Goal: Transaction & Acquisition: Book appointment/travel/reservation

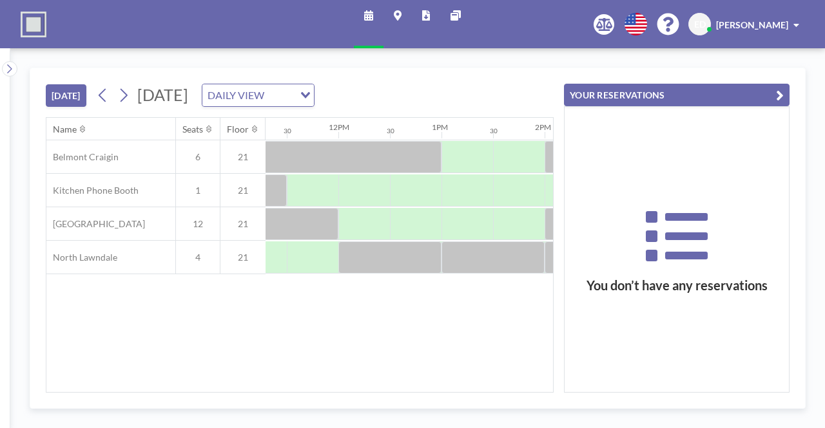
scroll to position [0, 1169]
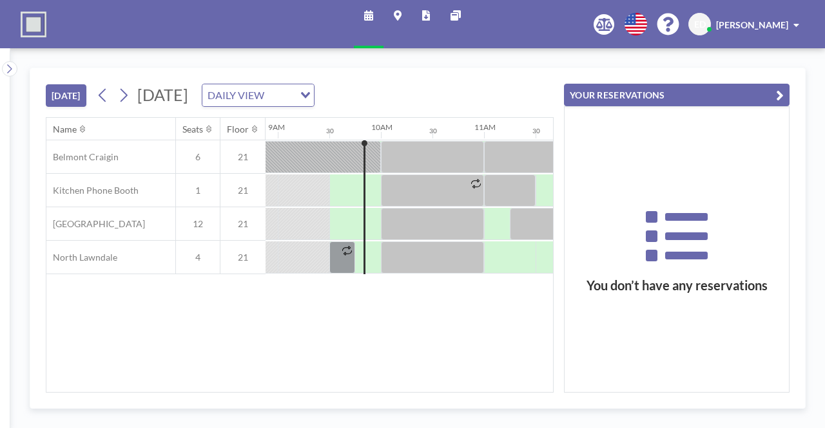
scroll to position [0, 928]
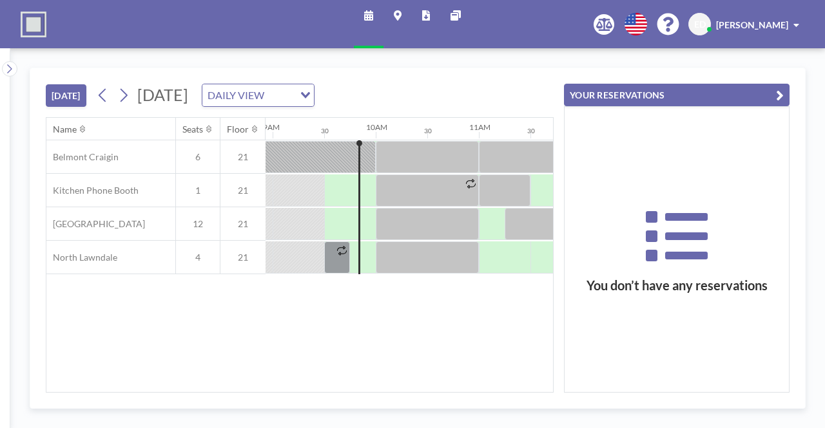
scroll to position [0, 928]
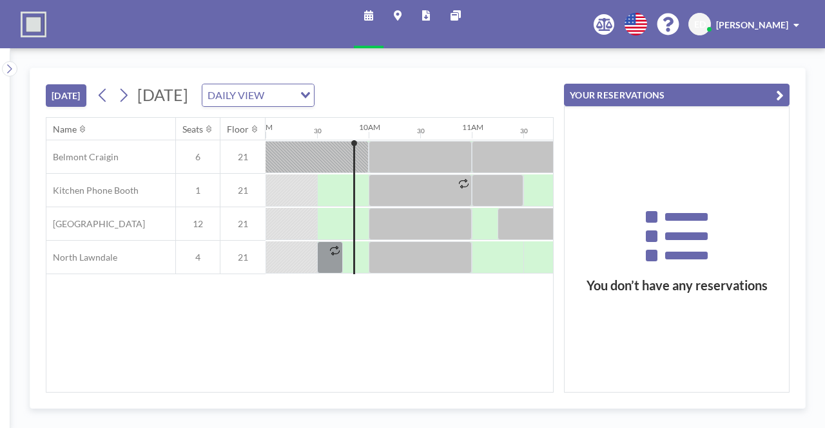
click at [294, 90] on div "DAILY VIEW" at bounding box center [247, 93] width 91 height 19
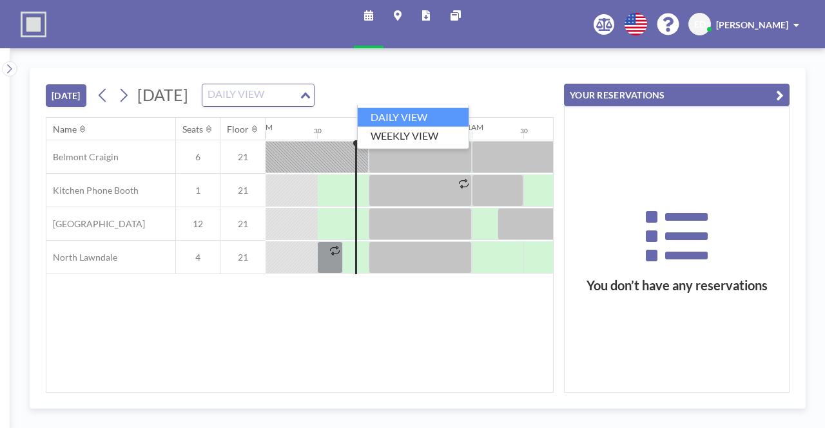
click at [298, 90] on input "Search for option" at bounding box center [251, 95] width 94 height 17
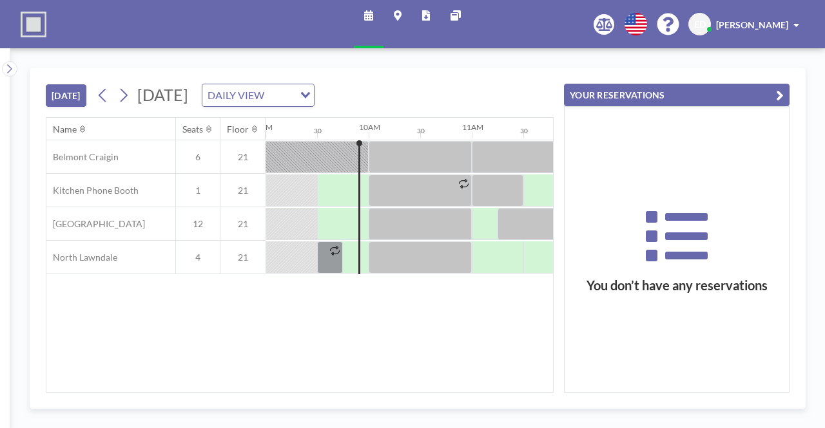
click at [456, 79] on div "TODAY Wednesday, October 8, 2025 DAILY VIEW Loading..." at bounding box center [300, 92] width 508 height 49
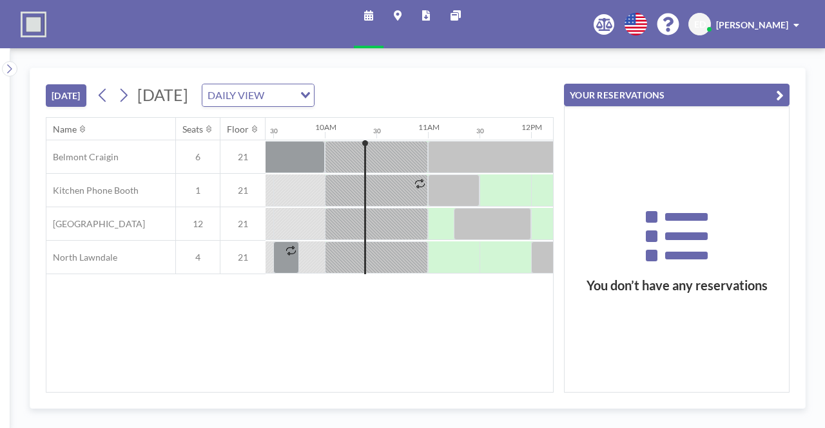
scroll to position [0, 979]
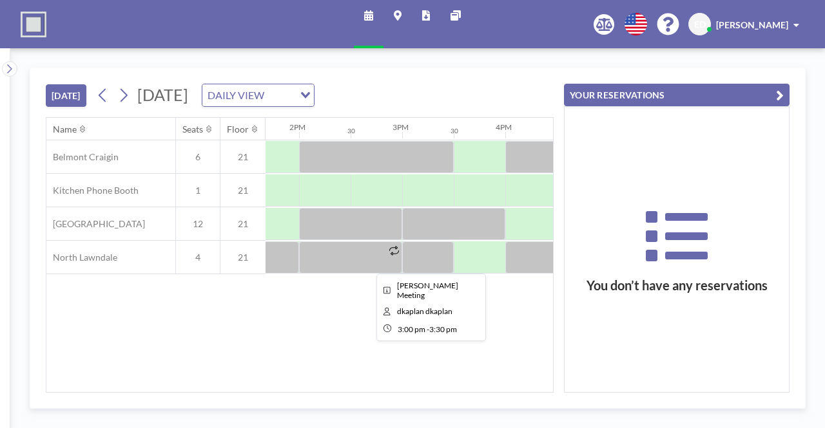
scroll to position [0, 1567]
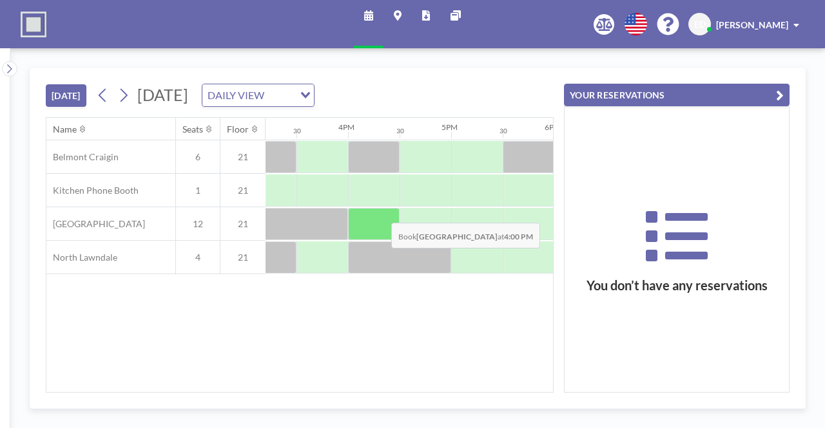
click at [387, 215] on div at bounding box center [374, 224] width 52 height 32
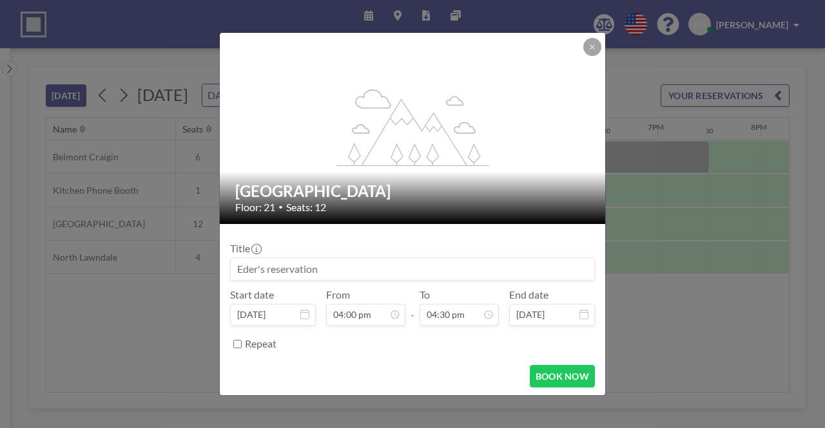
scroll to position [253, 0]
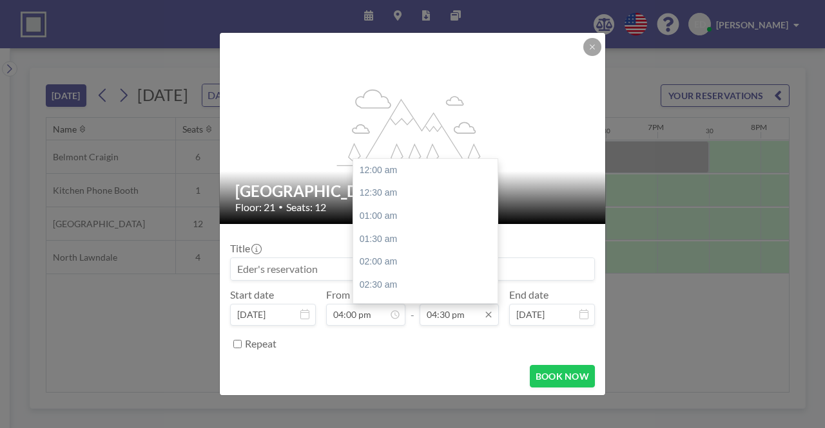
click at [441, 315] on input "04:30 pm" at bounding box center [458, 315] width 79 height 22
click at [381, 200] on div "05:00 pm" at bounding box center [428, 193] width 151 height 23
type input "05:00 pm"
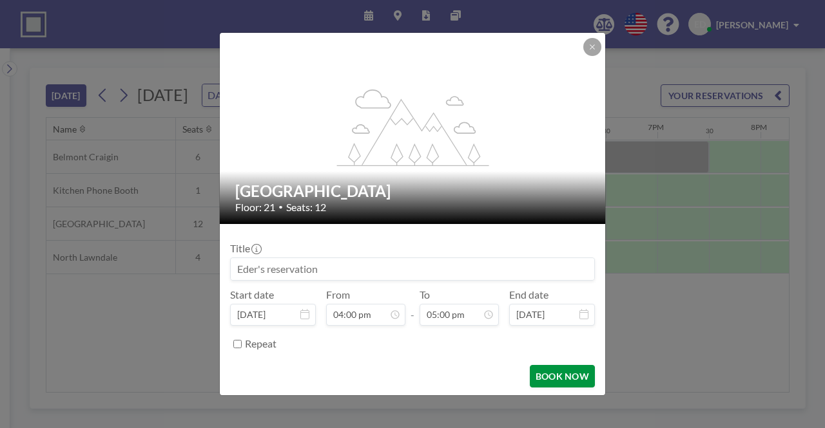
scroll to position [780, 0]
click at [554, 379] on button "BOOK NOW" at bounding box center [562, 376] width 65 height 23
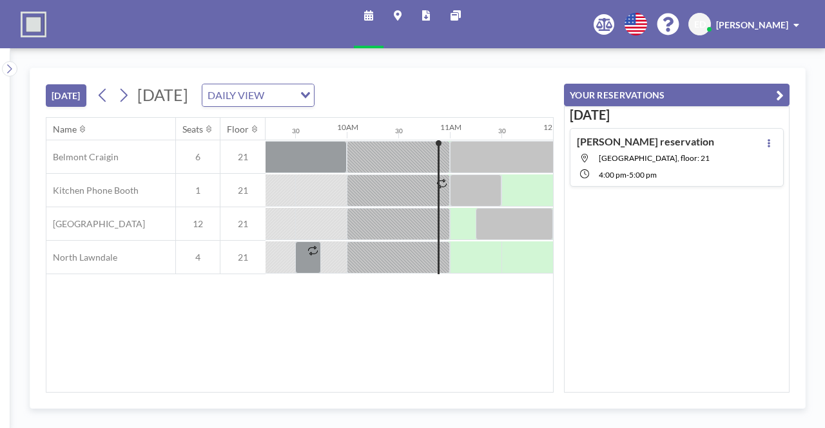
scroll to position [0, 979]
